Goal: Information Seeking & Learning: Learn about a topic

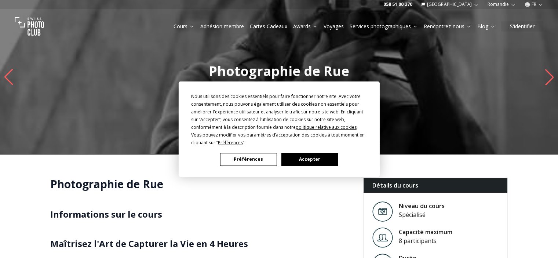
click at [300, 161] on button "Accepter" at bounding box center [309, 159] width 57 height 13
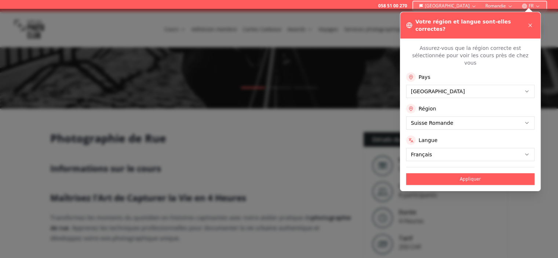
scroll to position [73, 0]
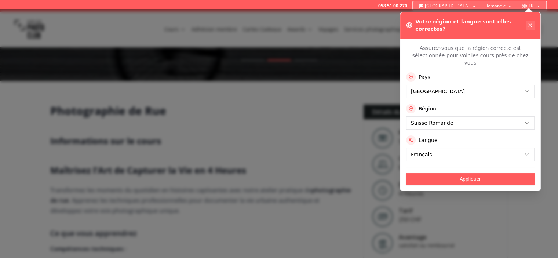
click at [530, 22] on icon at bounding box center [530, 25] width 6 height 6
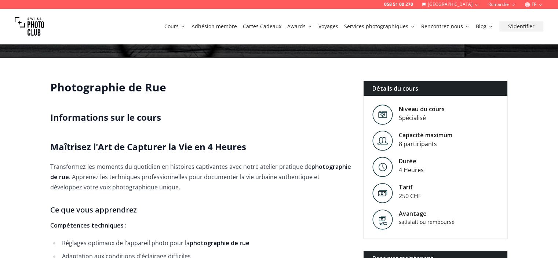
scroll to position [110, 0]
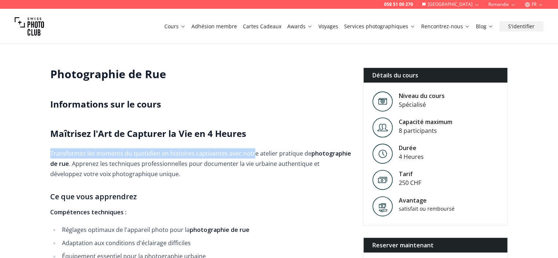
drag, startPoint x: 62, startPoint y: 151, endPoint x: 250, endPoint y: 157, distance: 188.0
click at [250, 157] on p "Transformez les moments du quotidien en histoires captivantes avec notre atelie…" at bounding box center [200, 163] width 301 height 31
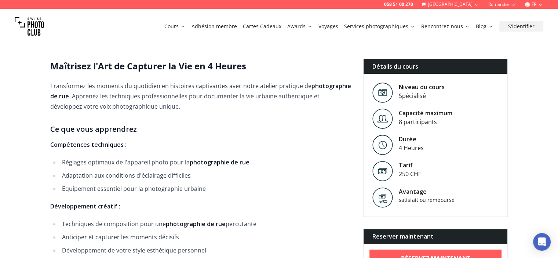
scroll to position [184, 0]
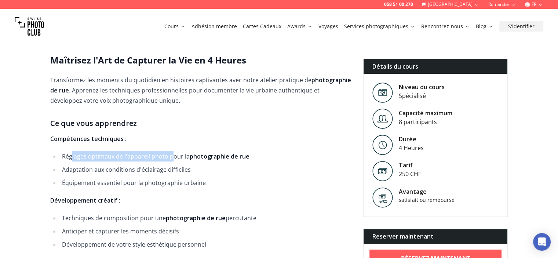
drag, startPoint x: 70, startPoint y: 154, endPoint x: 171, endPoint y: 157, distance: 101.0
click at [171, 157] on li "Réglages optimaux de l'appareil photo pour la photographie de rue" at bounding box center [206, 156] width 292 height 10
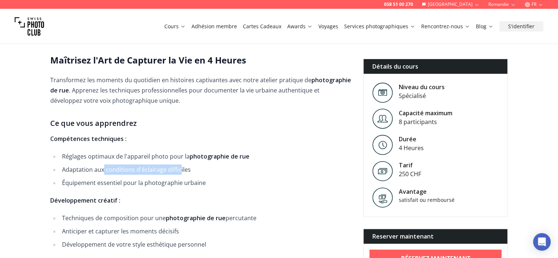
drag, startPoint x: 103, startPoint y: 170, endPoint x: 179, endPoint y: 171, distance: 76.0
click at [179, 171] on li "Adaptation aux conditions d'éclairage difficiles" at bounding box center [206, 169] width 292 height 10
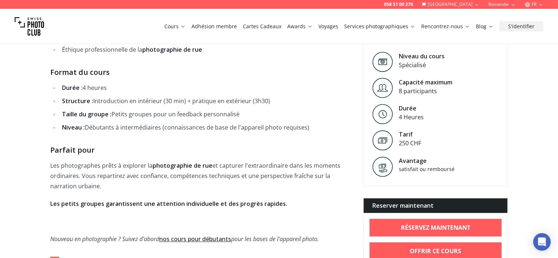
scroll to position [514, 0]
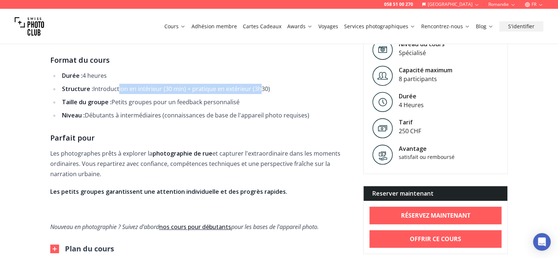
drag, startPoint x: 131, startPoint y: 89, endPoint x: 260, endPoint y: 92, distance: 129.2
click at [260, 92] on li "Structure : Introduction en intérieur (30 min) + pratique en extérieur (3h30)" at bounding box center [206, 89] width 292 height 10
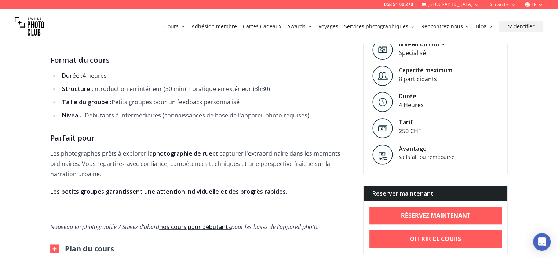
click at [109, 155] on p "Les photographes prêts à explorer la photographie de [PERSON_NAME] et capturer …" at bounding box center [200, 163] width 301 height 31
drag, startPoint x: 84, startPoint y: 161, endPoint x: 206, endPoint y: 166, distance: 122.0
click at [206, 166] on p "Les photographes prêts à explorer la photographie de [PERSON_NAME] et capturer …" at bounding box center [200, 163] width 301 height 31
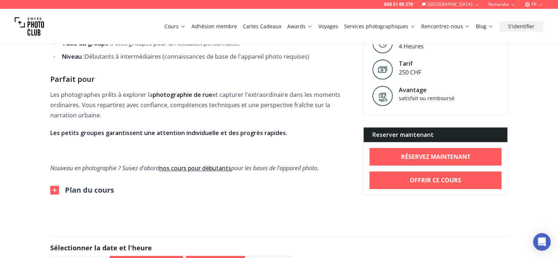
scroll to position [661, 0]
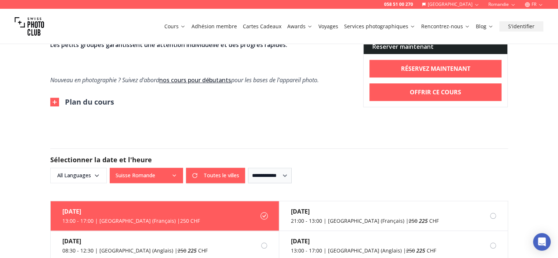
click at [51, 101] on img at bounding box center [54, 102] width 9 height 9
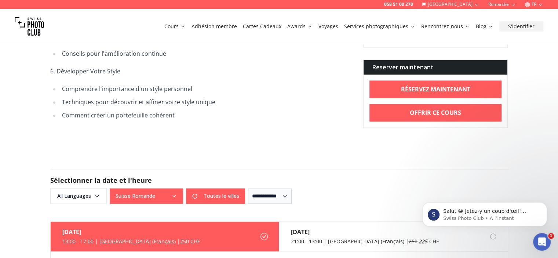
scroll to position [0, 0]
